Goal: Task Accomplishment & Management: Complete application form

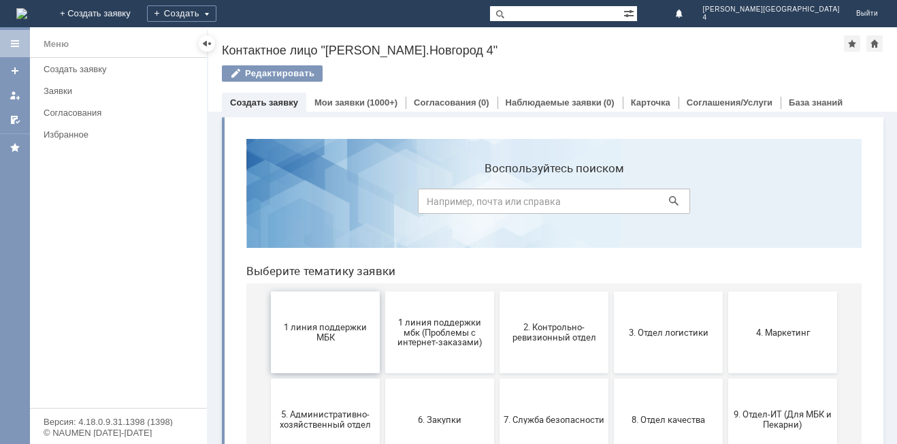
click at [300, 333] on span "1 линия поддержки МБК" at bounding box center [325, 332] width 101 height 20
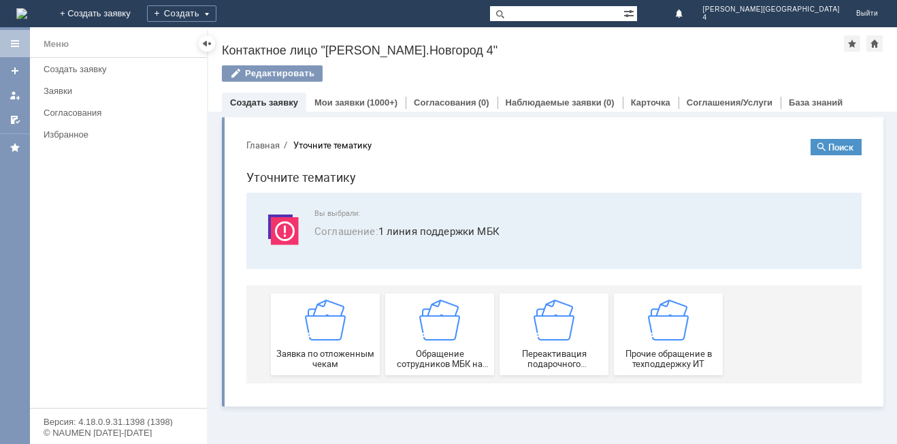
click at [300, 333] on div "Заявка по отложенным чекам" at bounding box center [325, 333] width 101 height 69
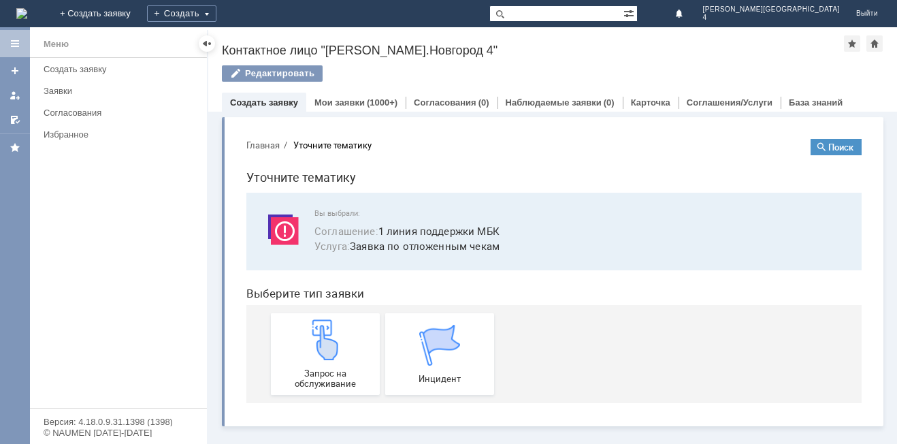
click at [300, 333] on div "Запрос на обслуживание" at bounding box center [325, 353] width 101 height 69
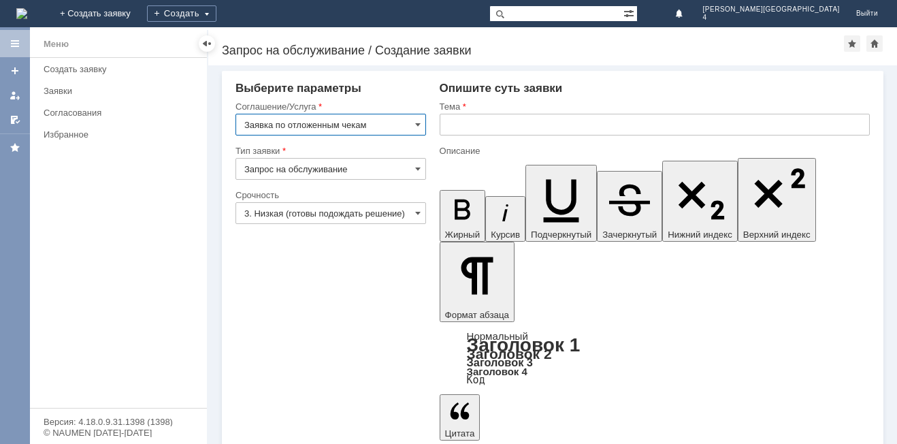
click at [451, 130] on input "text" at bounding box center [655, 125] width 430 height 22
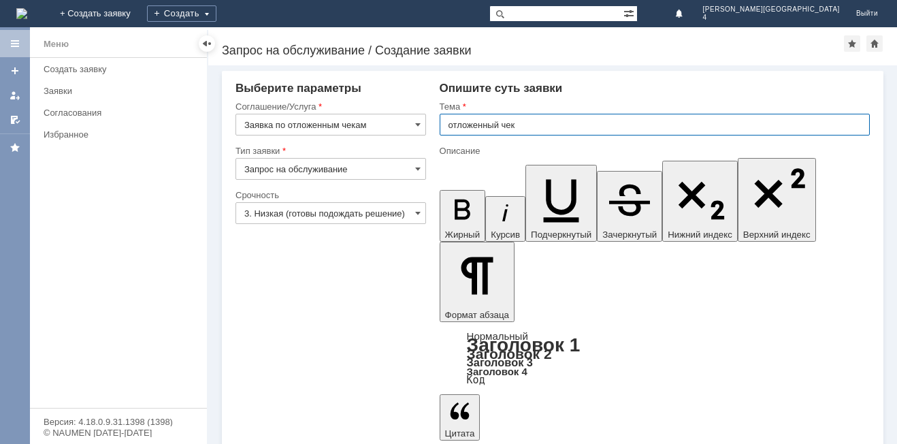
type input "отложенный чек"
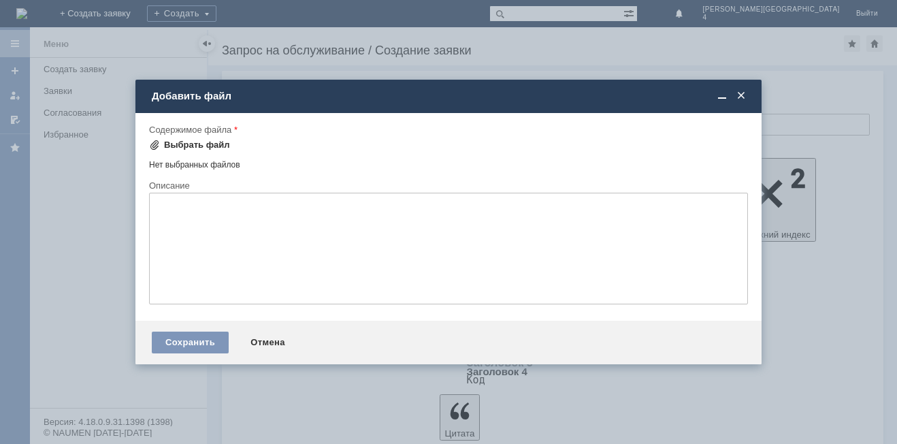
click at [156, 143] on span at bounding box center [154, 144] width 11 height 11
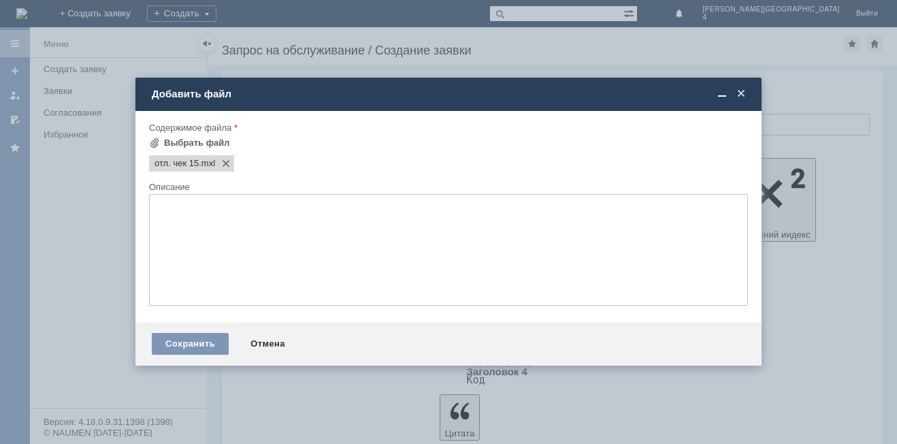
click at [254, 218] on textarea at bounding box center [448, 250] width 599 height 112
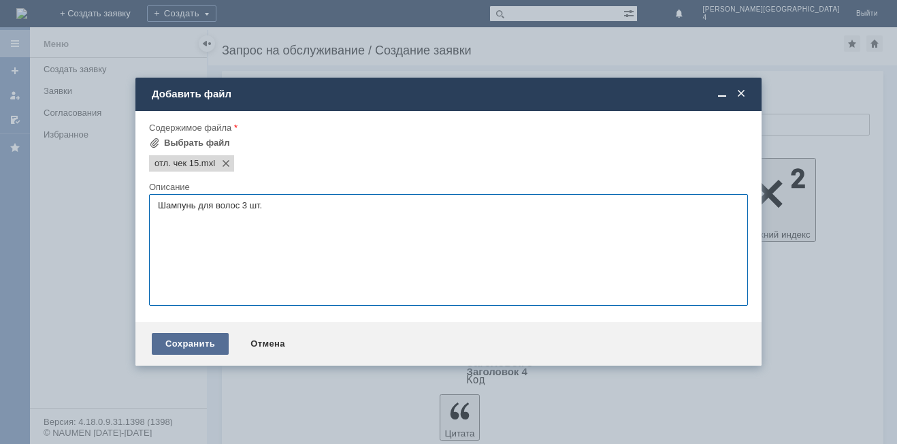
type textarea "Шампунь для волос 3 шт."
click at [190, 343] on div "Сохранить" at bounding box center [190, 344] width 77 height 22
